Goal: Information Seeking & Learning: Learn about a topic

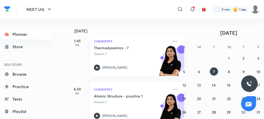
scroll to position [232, 0]
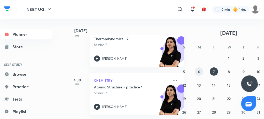
click at [201, 72] on button "6" at bounding box center [199, 71] width 8 height 8
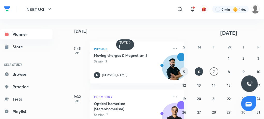
click at [184, 71] on abbr "5" at bounding box center [184, 71] width 2 height 5
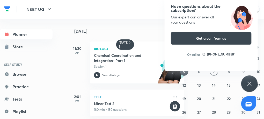
click at [252, 84] on icon at bounding box center [249, 83] width 6 height 6
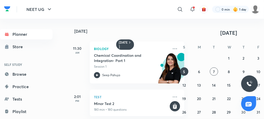
scroll to position [0, 14]
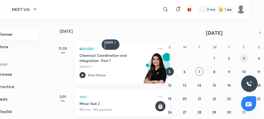
click at [241, 57] on button "3" at bounding box center [244, 58] width 8 height 8
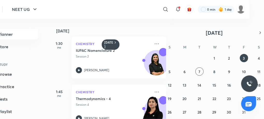
scroll to position [101, 4]
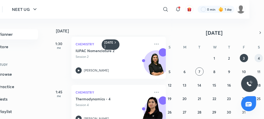
click at [259, 56] on abbr "4" at bounding box center [259, 58] width 2 height 5
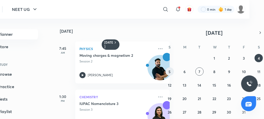
click at [171, 70] on abbr "5" at bounding box center [170, 71] width 2 height 5
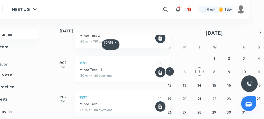
scroll to position [69, 0]
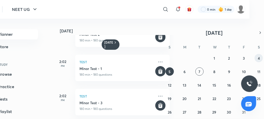
click at [259, 56] on abbr "4" at bounding box center [259, 58] width 2 height 5
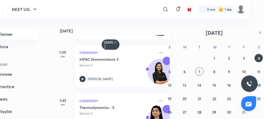
scroll to position [47, 0]
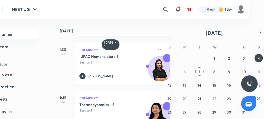
click at [81, 77] on icon at bounding box center [82, 76] width 6 height 6
